Goal: Task Accomplishment & Management: Manage account settings

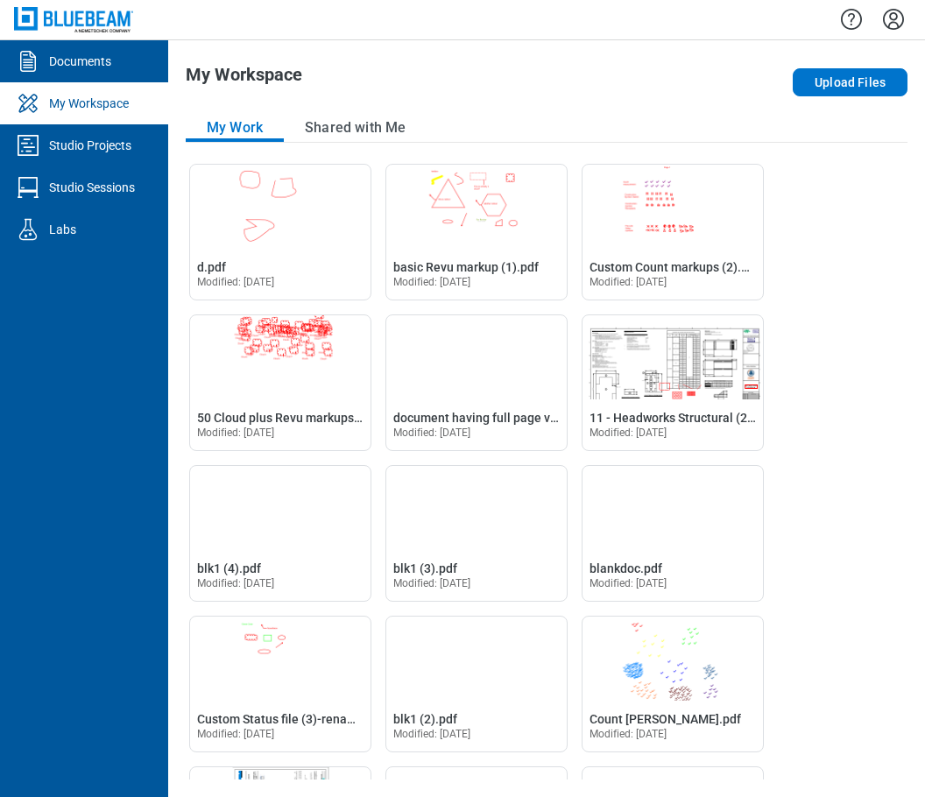
click at [889, 20] on icon "Settings" at bounding box center [893, 19] width 28 height 28
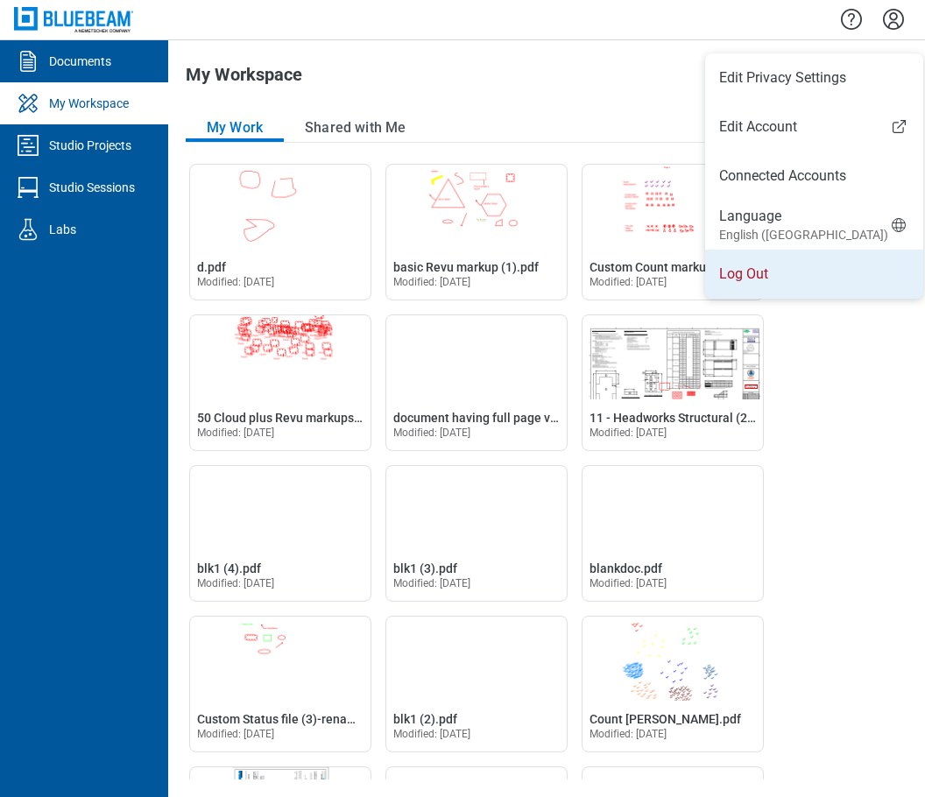
click at [751, 274] on li "Log Out" at bounding box center [814, 274] width 218 height 49
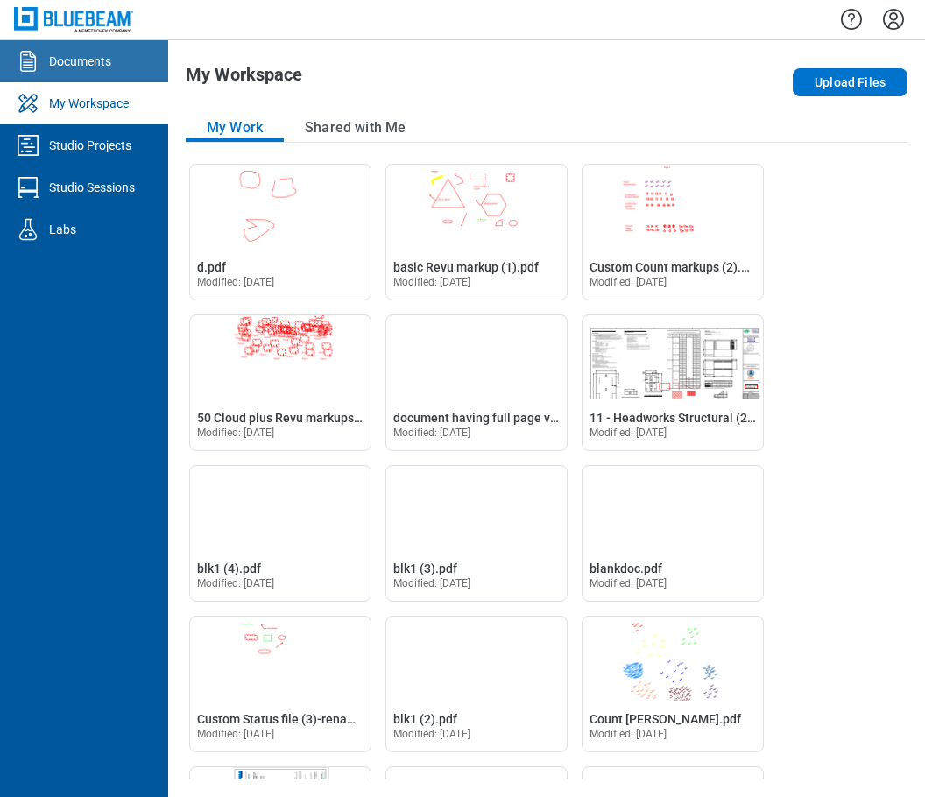
click at [77, 67] on div "Documents" at bounding box center [80, 62] width 62 height 18
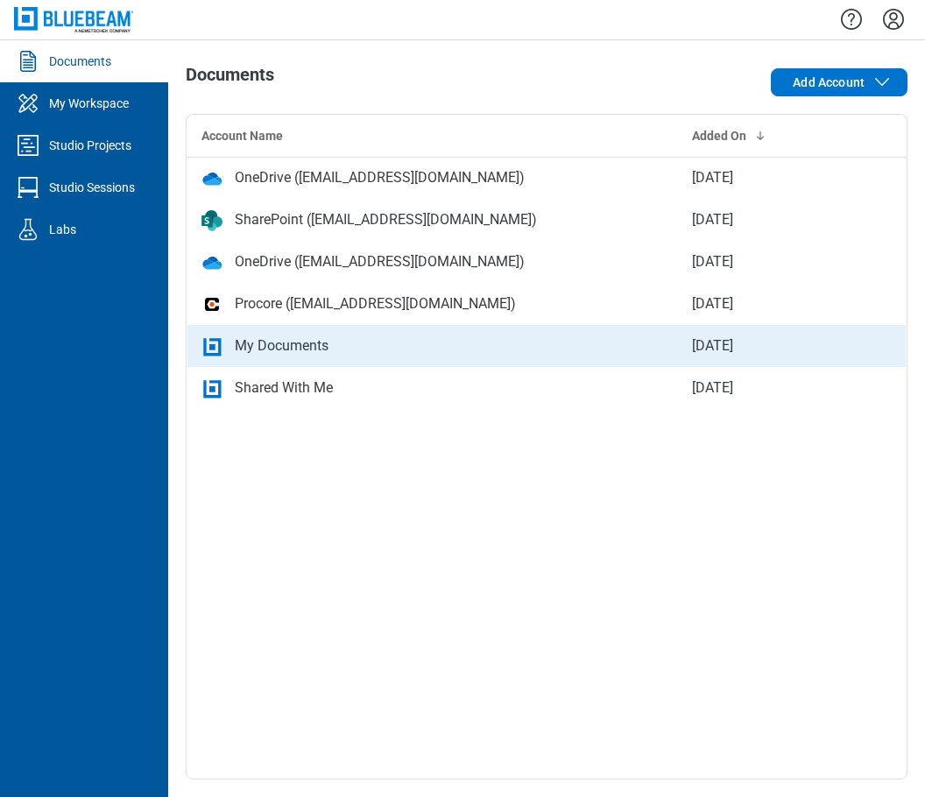
click at [290, 342] on div "My Documents" at bounding box center [282, 345] width 94 height 21
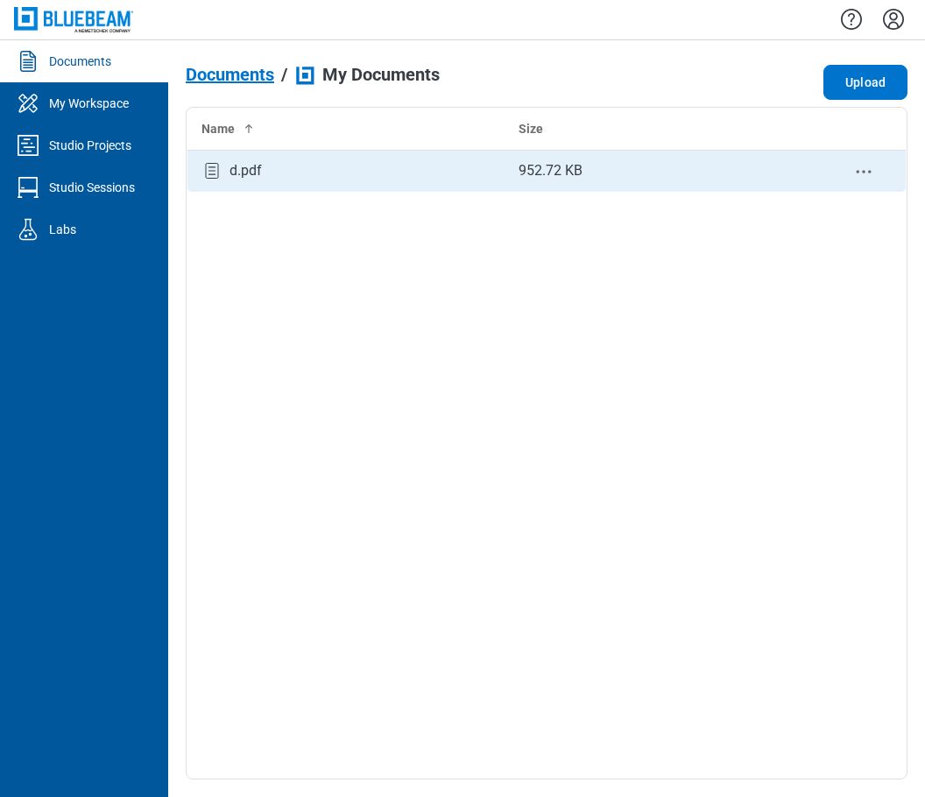
click at [339, 178] on div "d.pdf" at bounding box center [345, 171] width 289 height 24
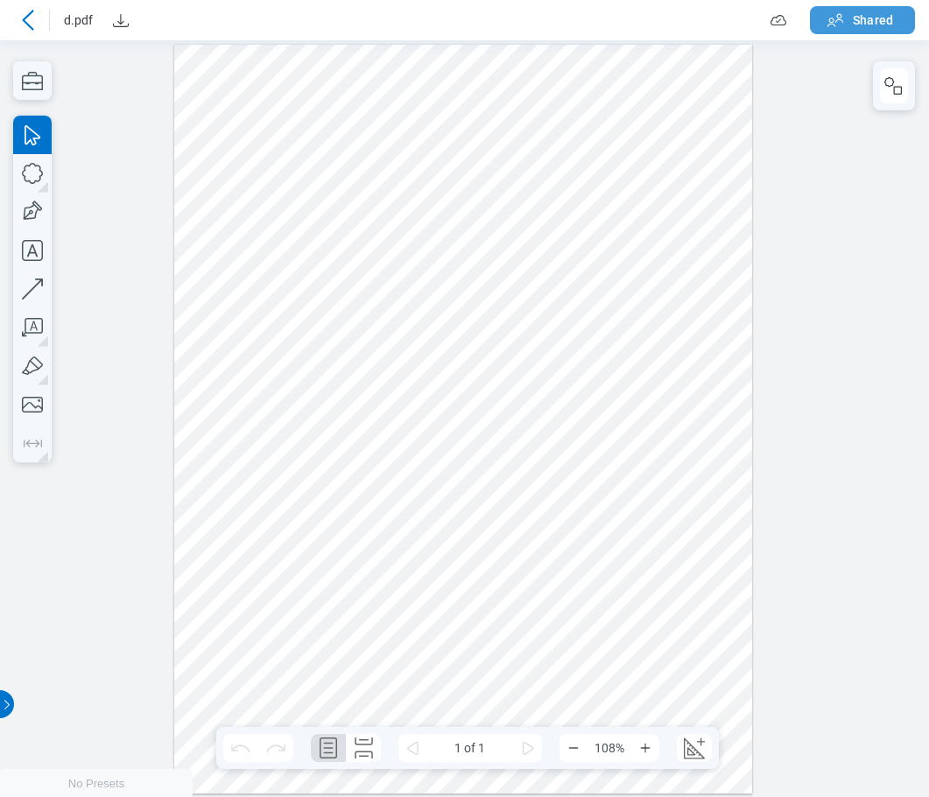
click at [896, 17] on button "Shared" at bounding box center [862, 20] width 105 height 28
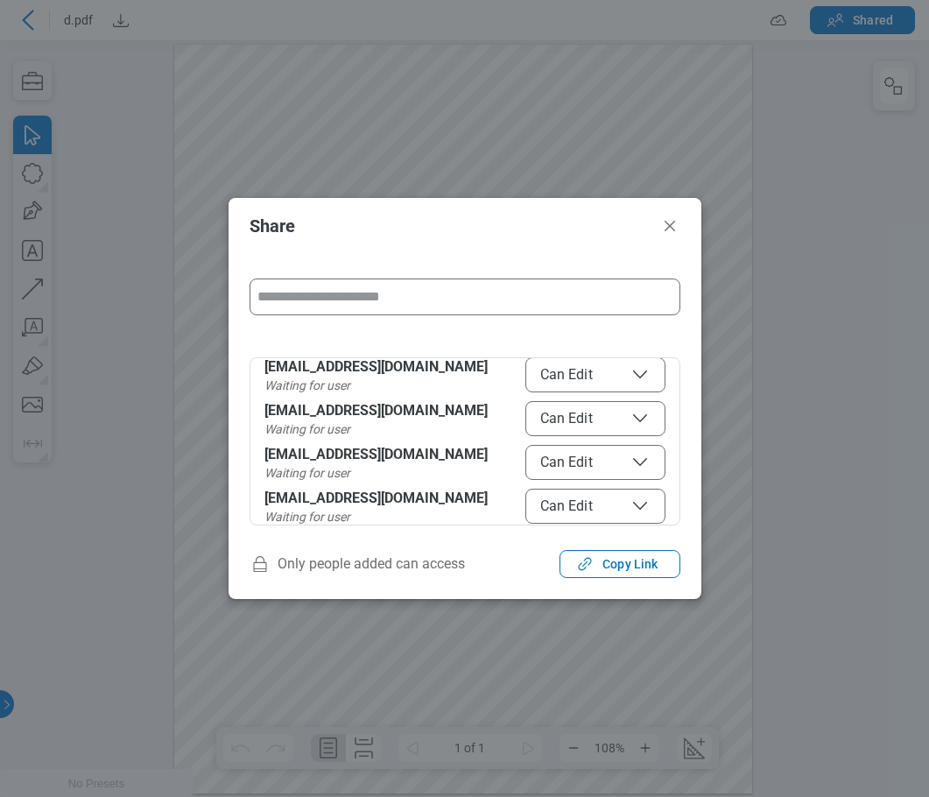
scroll to position [103, 0]
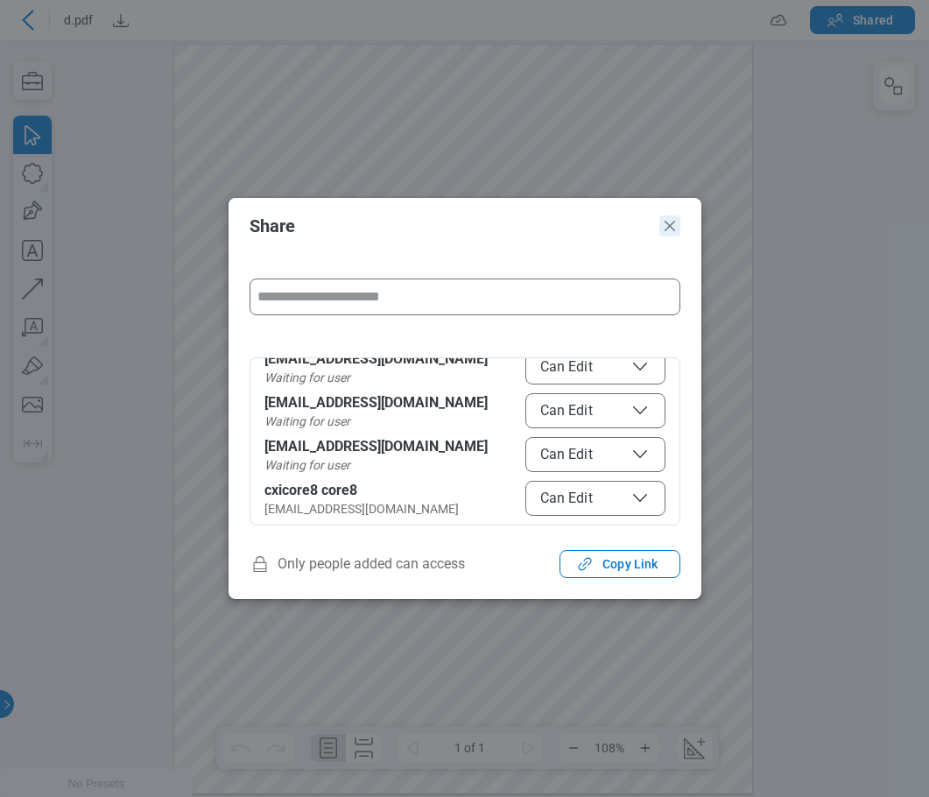
click at [673, 230] on icon "Close" at bounding box center [669, 225] width 21 height 21
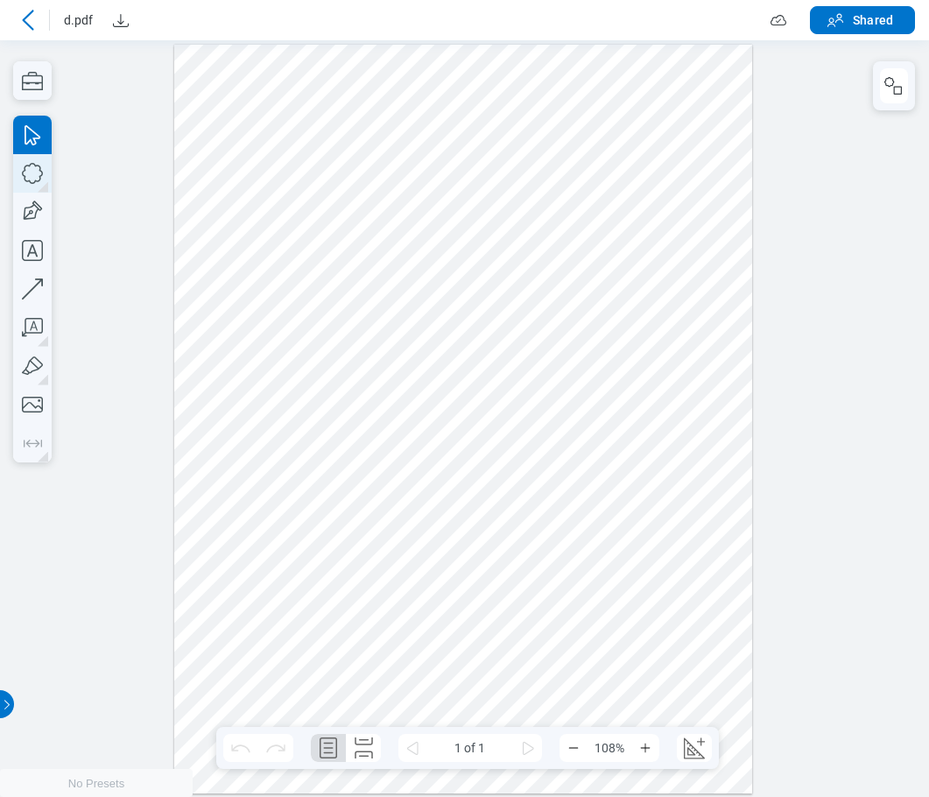
click at [32, 176] on icon "button" at bounding box center [32, 173] width 39 height 39
drag, startPoint x: 255, startPoint y: 229, endPoint x: 385, endPoint y: 295, distance: 146.1
click at [385, 295] on div at bounding box center [463, 418] width 579 height 749
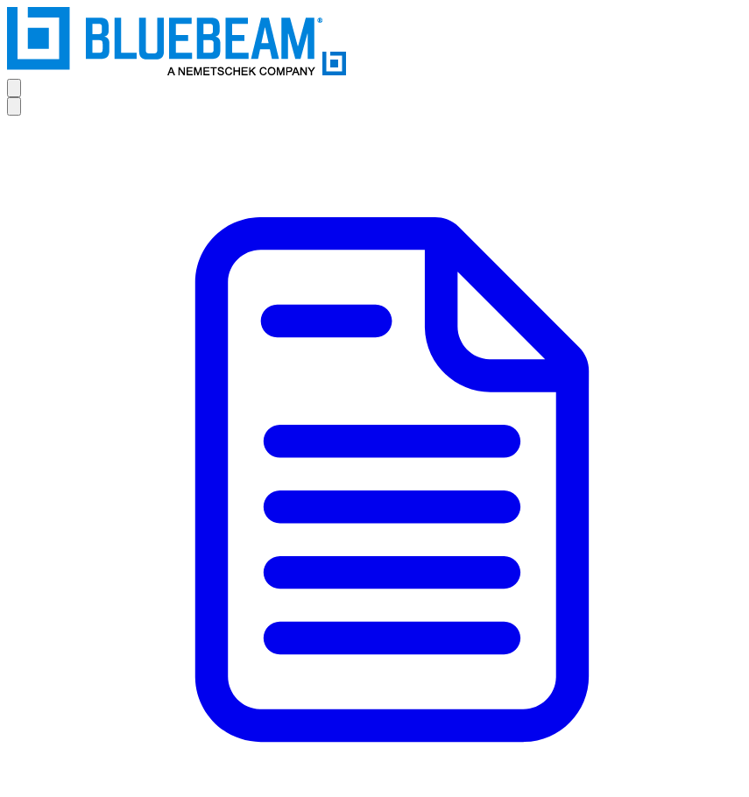
click at [14, 110] on icon "Settings" at bounding box center [14, 110] width 0 height 0
drag, startPoint x: 570, startPoint y: 263, endPoint x: 605, endPoint y: 296, distance: 48.3
